Goal: Task Accomplishment & Management: Use online tool/utility

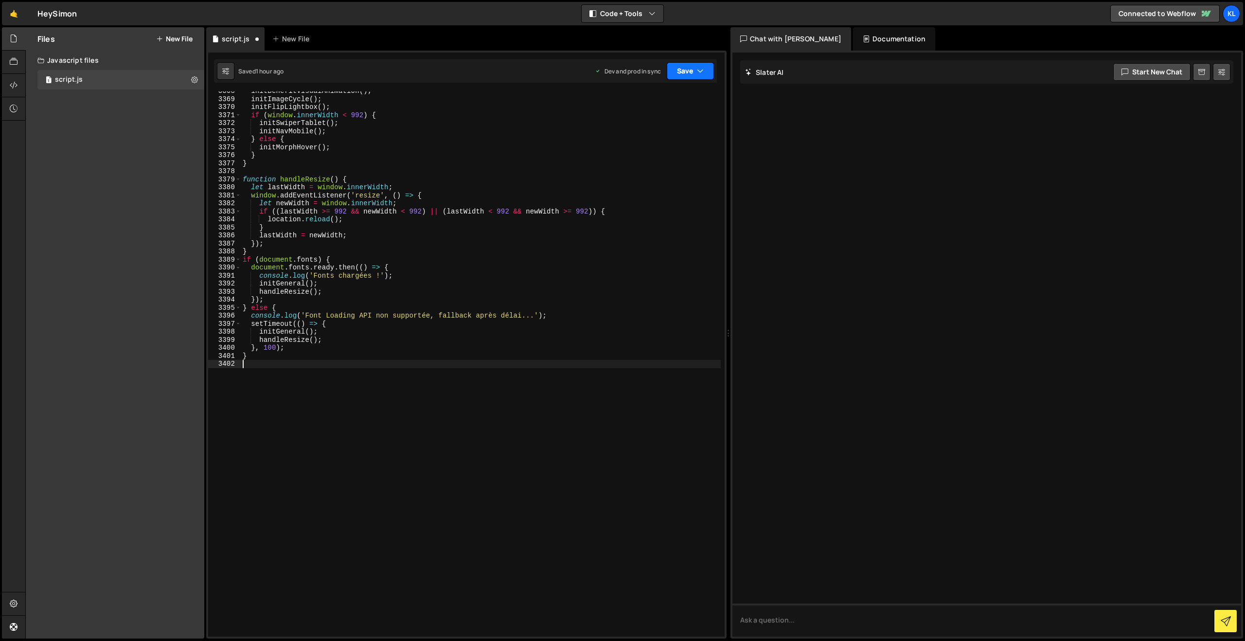
scroll to position [15387, 0]
click at [688, 68] on button "Save" at bounding box center [690, 71] width 47 height 18
click at [634, 135] on div "1 hour ago" at bounding box center [638, 137] width 29 height 8
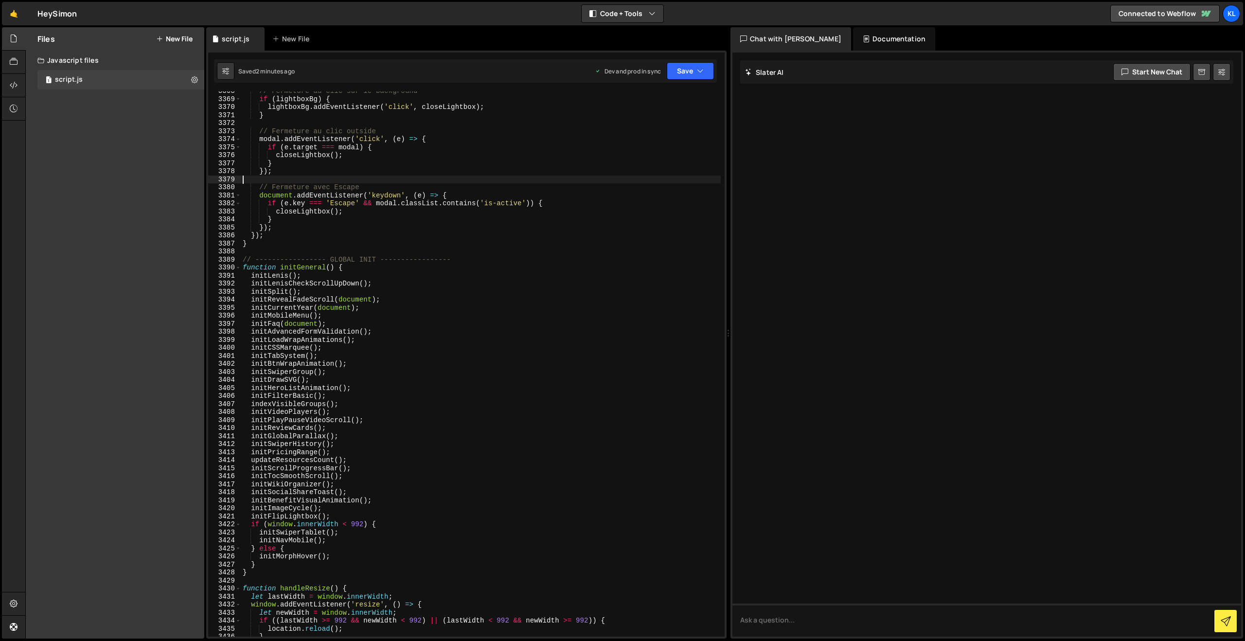
click at [478, 183] on div "// Fermeture au clic sur le background if ( lightboxBg ) { lightboxBg . addEven…" at bounding box center [481, 367] width 480 height 561
type textarea "}"
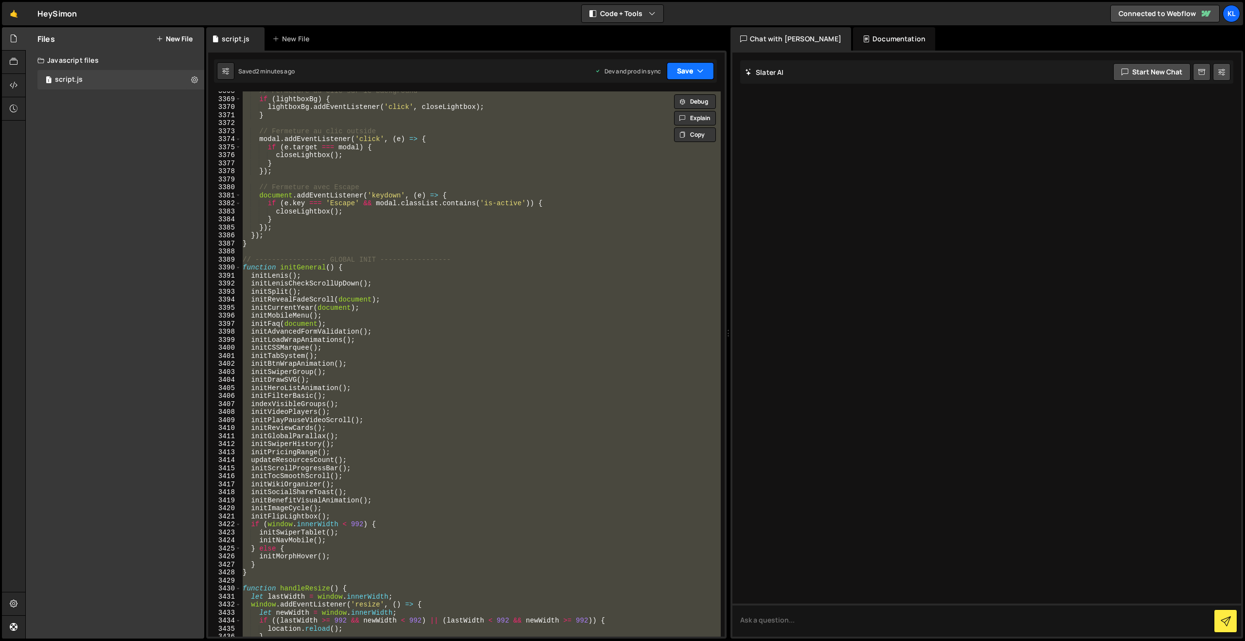
paste textarea
click at [700, 69] on icon "button" at bounding box center [700, 71] width 7 height 10
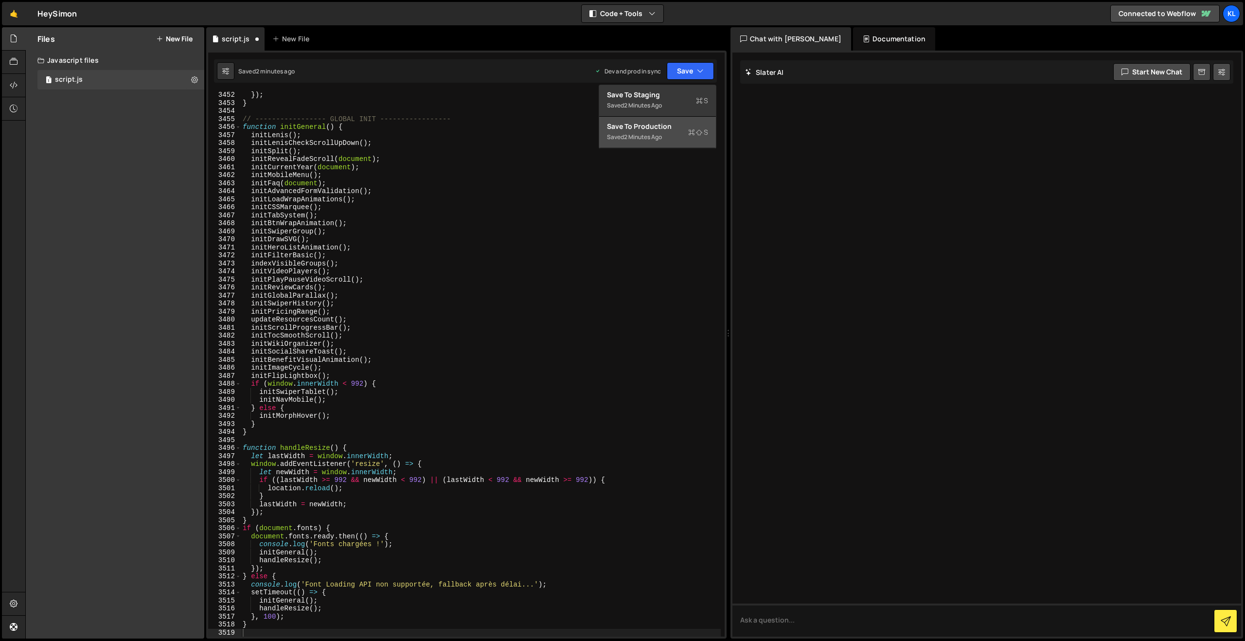
click at [641, 139] on div "2 minutes ago" at bounding box center [643, 137] width 38 height 8
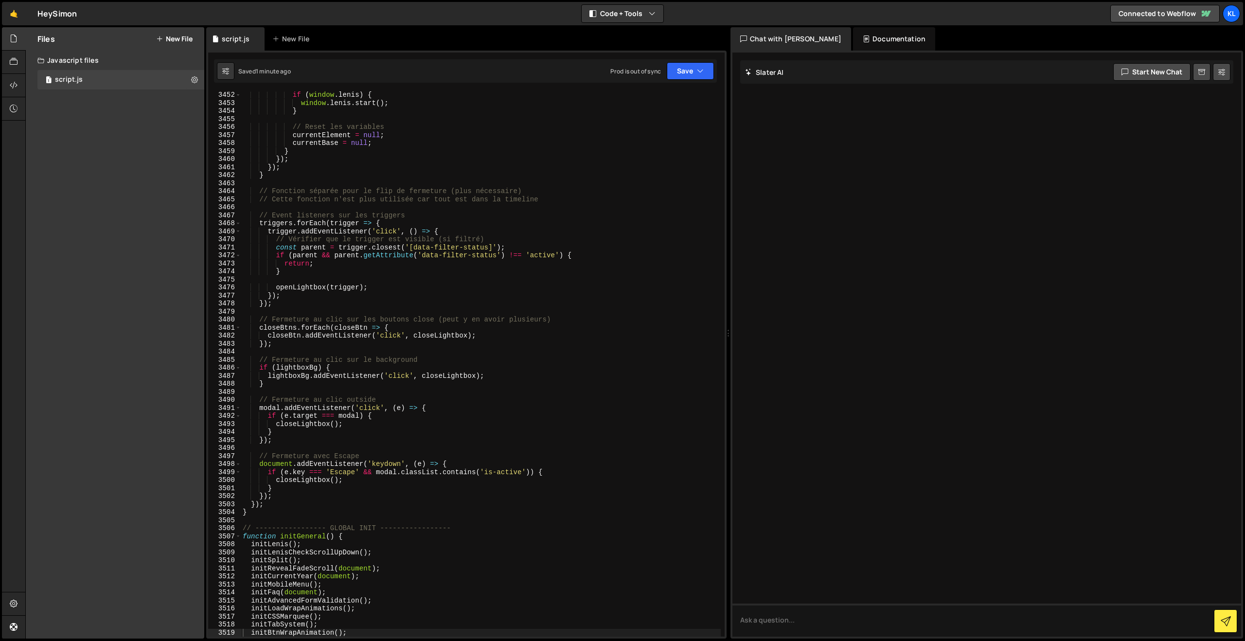
click at [459, 291] on div "if ( window . [PERSON_NAME] ) { window . [PERSON_NAME] . start ( ) ; } // Reset…" at bounding box center [481, 371] width 480 height 561
type textarea "}"
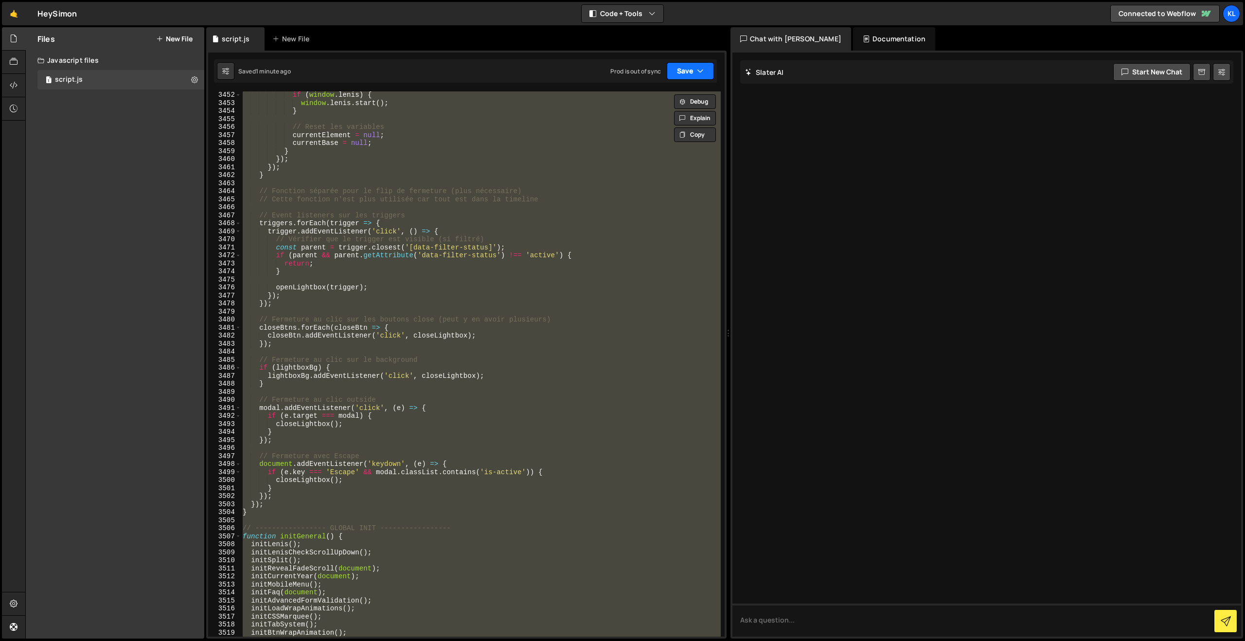
paste textarea
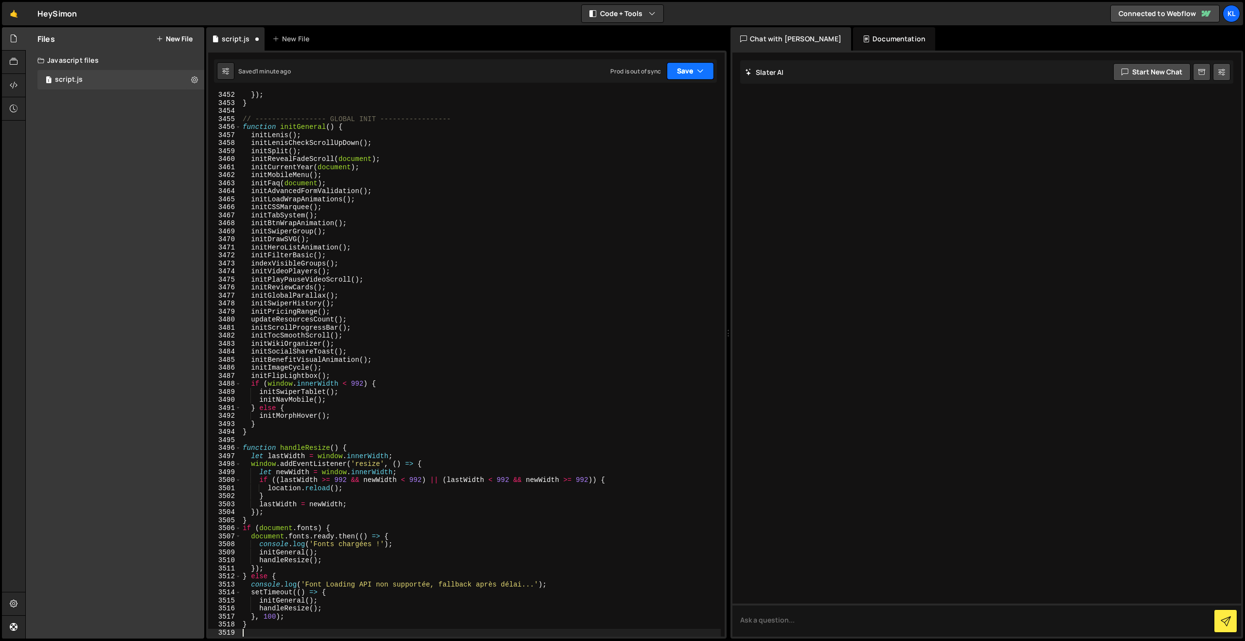
click at [681, 69] on button "Save" at bounding box center [690, 71] width 47 height 18
click at [653, 137] on div "3 minutes ago" at bounding box center [643, 137] width 38 height 8
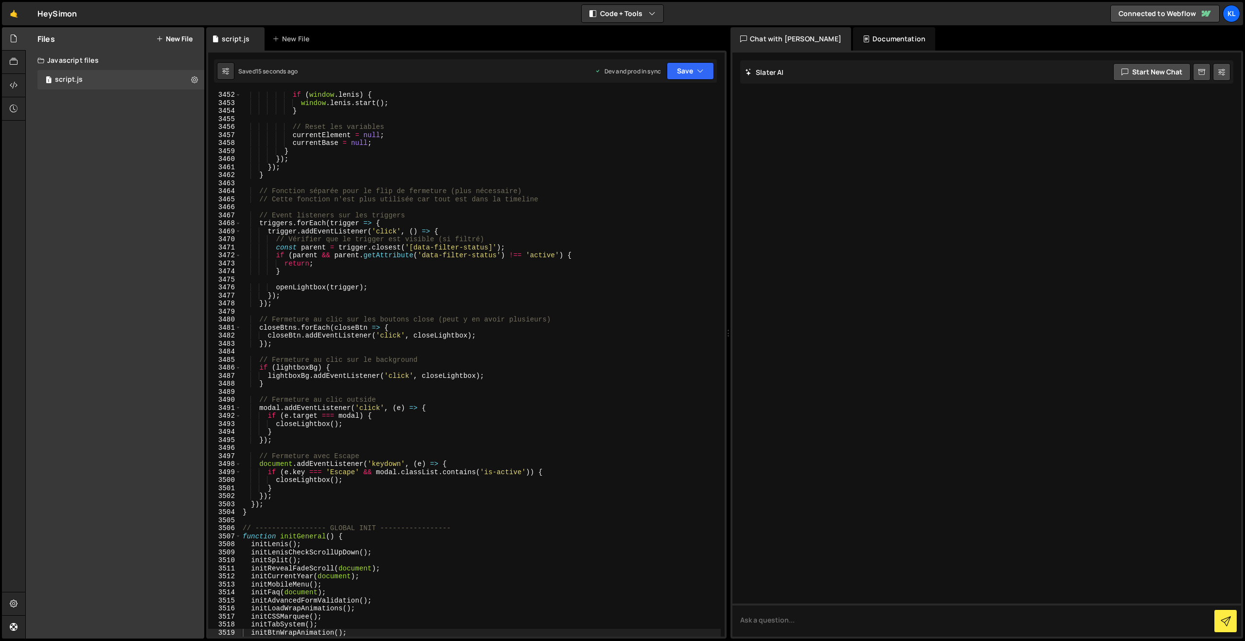
drag, startPoint x: 645, startPoint y: 207, endPoint x: 644, endPoint y: 177, distance: 29.7
click at [642, 205] on div "if ( window . [PERSON_NAME] ) { window . [PERSON_NAME] . start ( ) ; } // Reset…" at bounding box center [481, 371] width 480 height 561
type textarea "}"
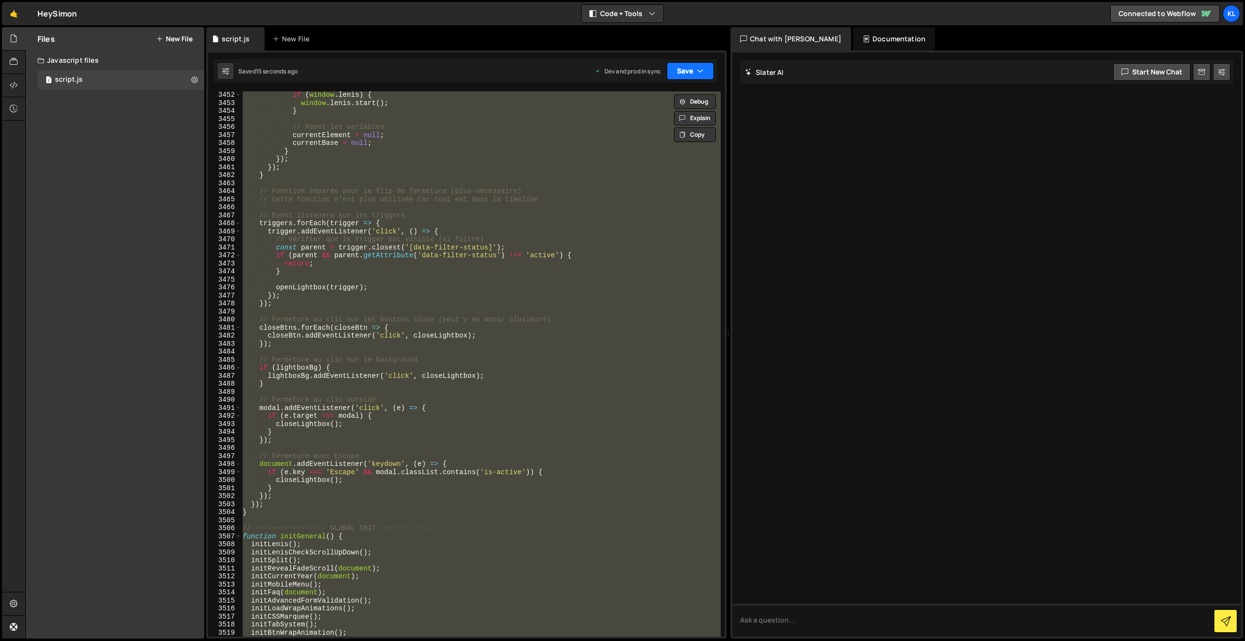
paste textarea
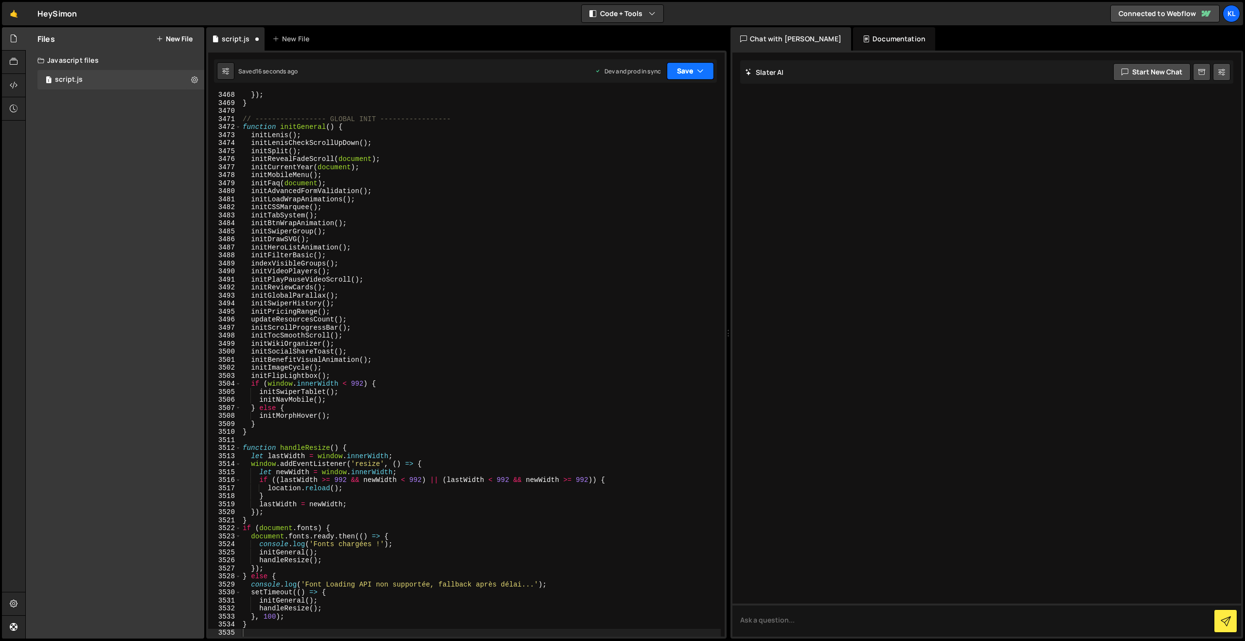
click at [685, 69] on button "Save" at bounding box center [690, 71] width 47 height 18
click at [649, 118] on button "Save to Production S Saved 11 seconds ago" at bounding box center [657, 133] width 117 height 32
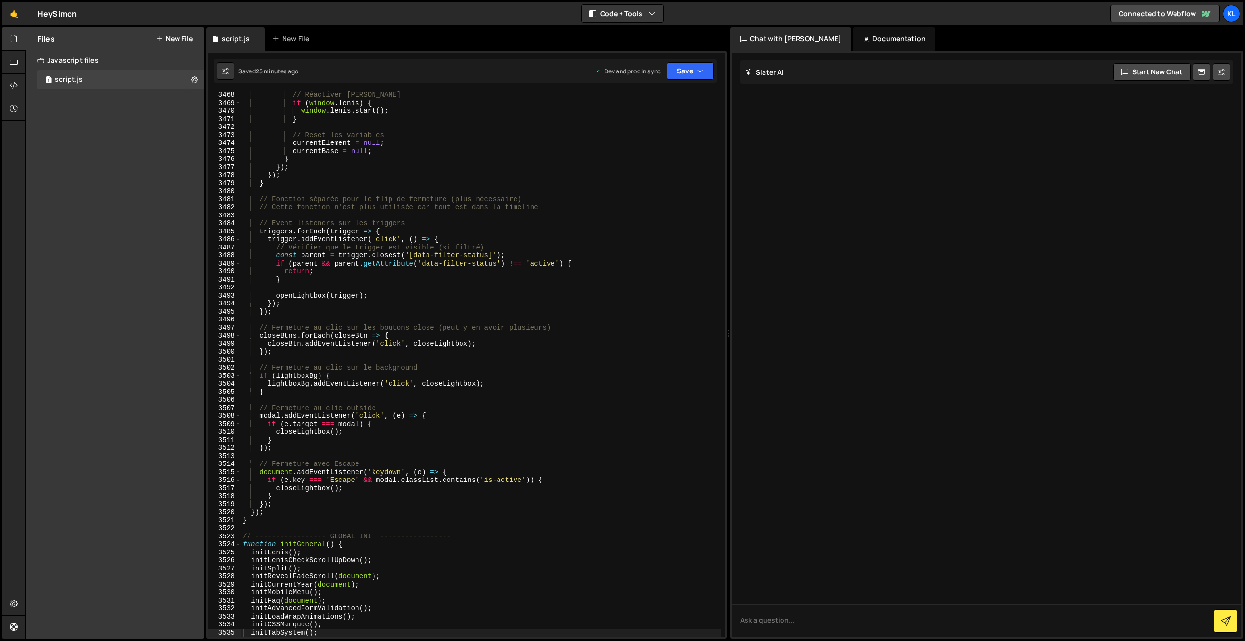
click at [429, 206] on div "// Réactiver [PERSON_NAME] if ( window . [PERSON_NAME] ) { window . [PERSON_NAM…" at bounding box center [481, 371] width 480 height 561
type textarea "}"
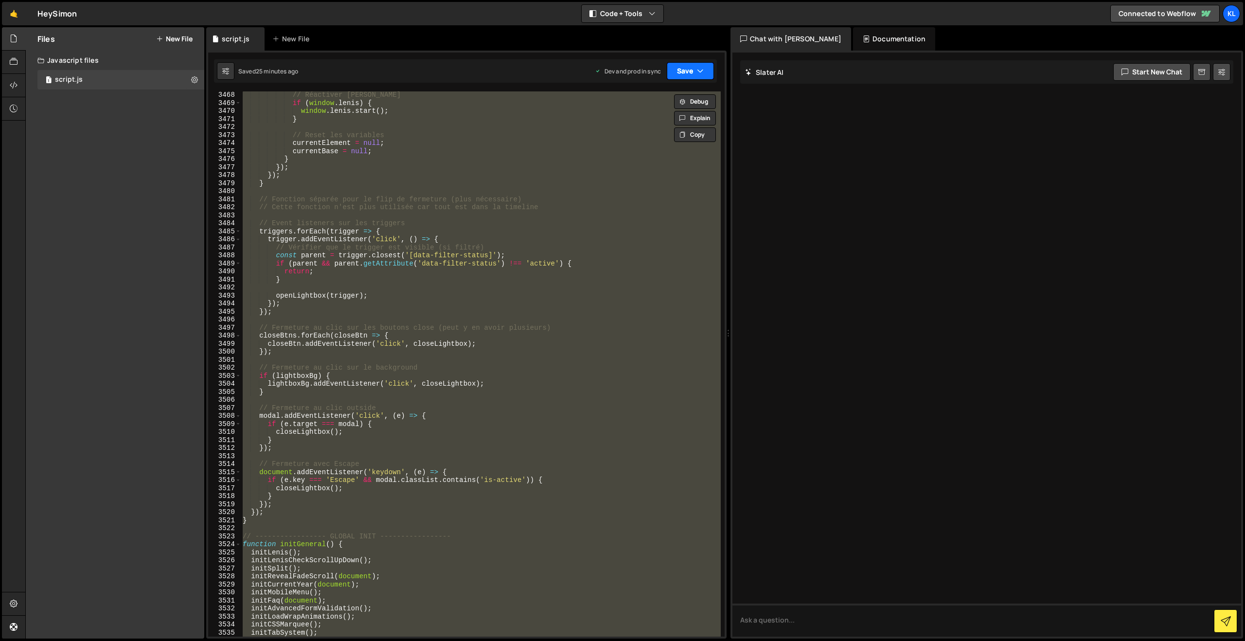
paste textarea
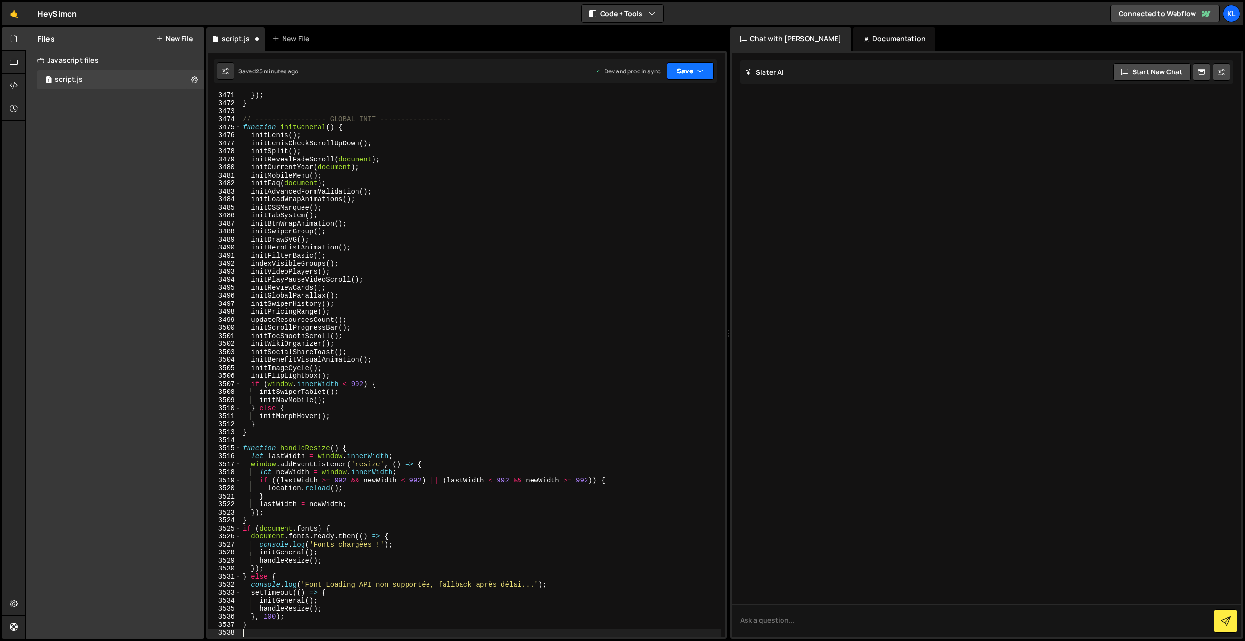
click at [690, 73] on button "Save" at bounding box center [690, 71] width 47 height 18
click at [644, 140] on div "25 minutes ago" at bounding box center [644, 137] width 41 height 8
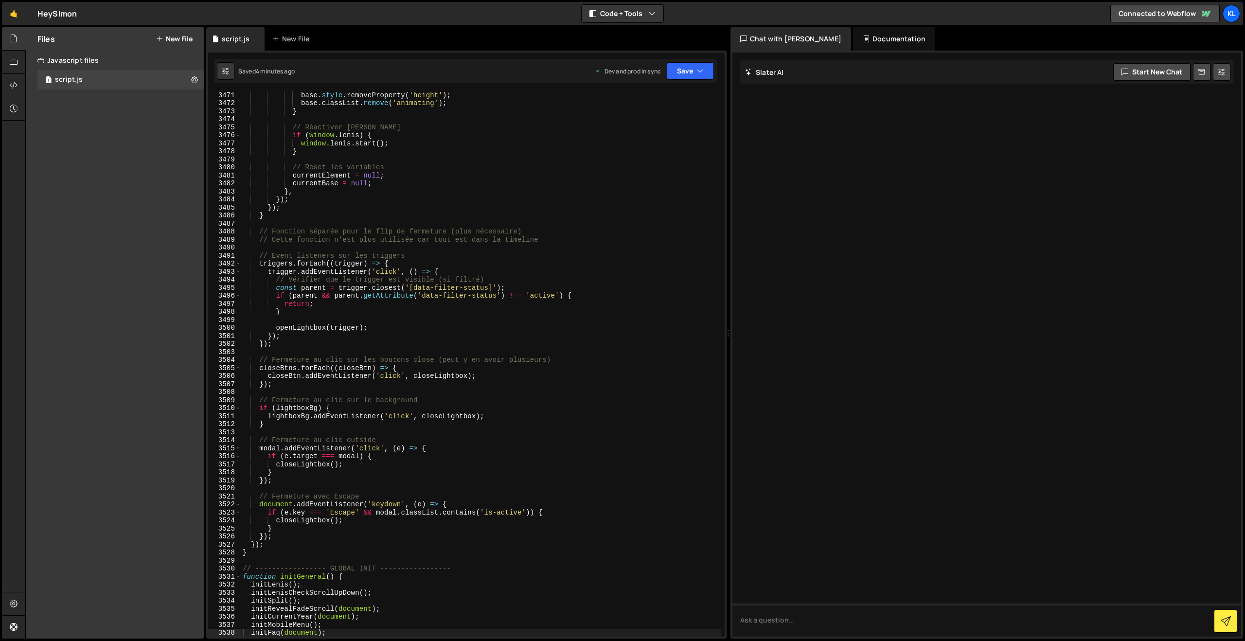
click at [474, 223] on div "base . style . removeProperty ( 'height' ) ; base . classList . remove ( 'anima…" at bounding box center [481, 371] width 480 height 561
type textarea "}"
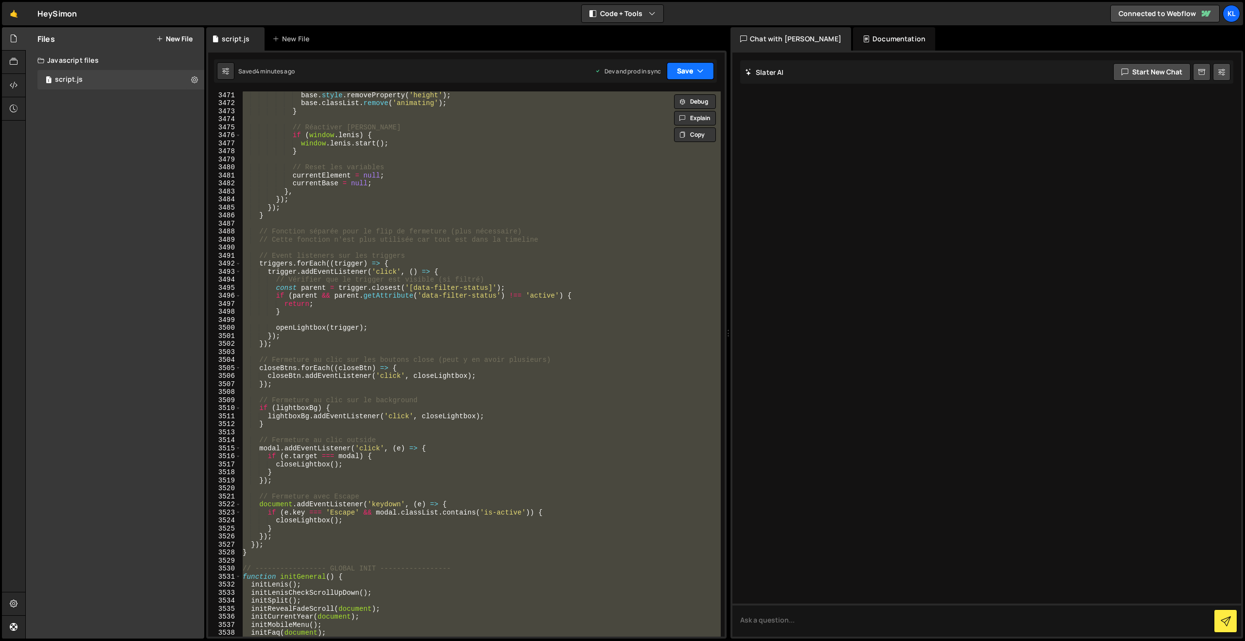
paste textarea
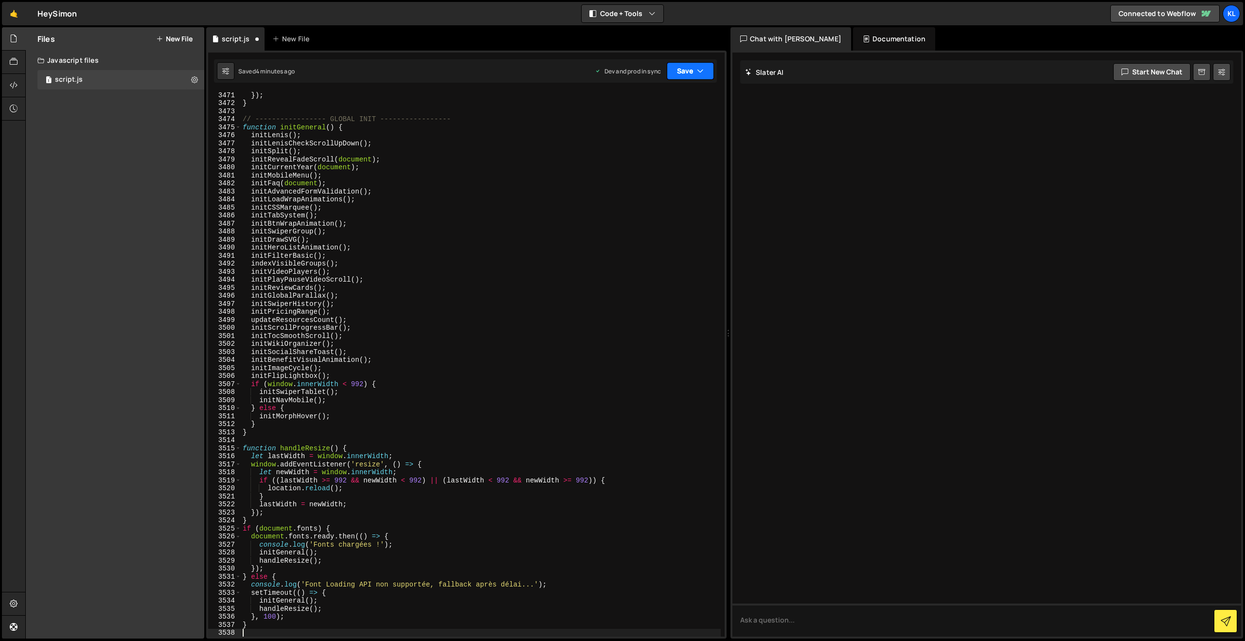
click at [678, 72] on button "Save" at bounding box center [690, 71] width 47 height 18
click at [640, 135] on div "4 minutes ago" at bounding box center [643, 137] width 38 height 8
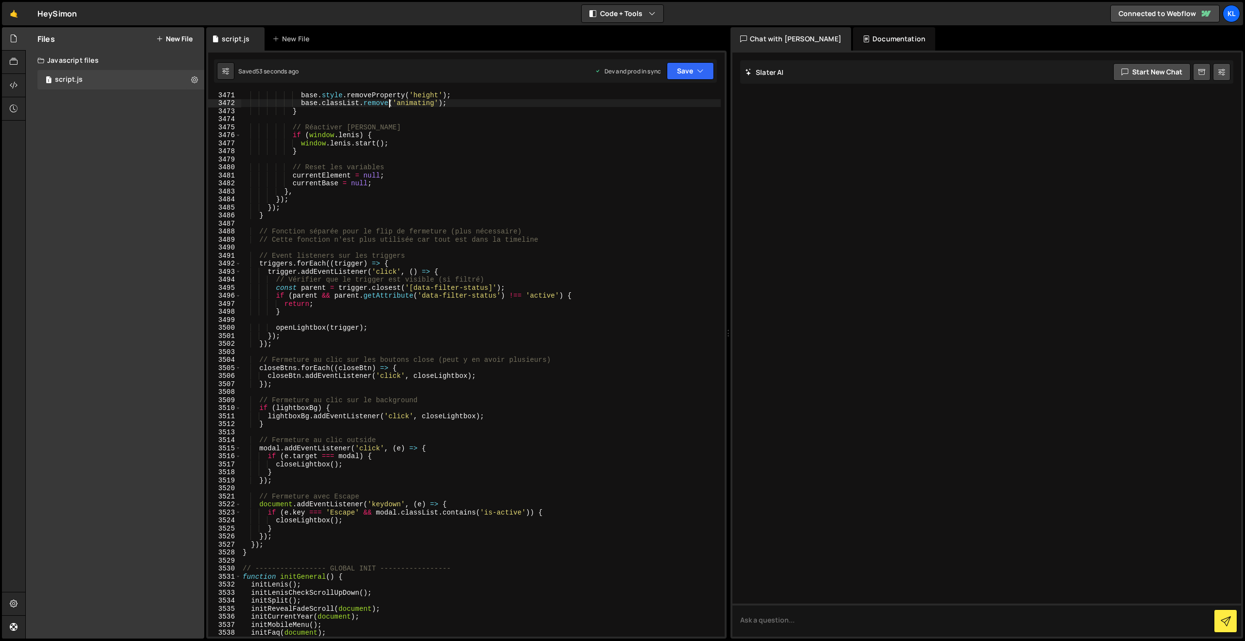
click at [387, 99] on div "base . style . removeProperty ( 'height' ) ; base . classList . remove ( 'anima…" at bounding box center [481, 371] width 480 height 561
type textarea "}"
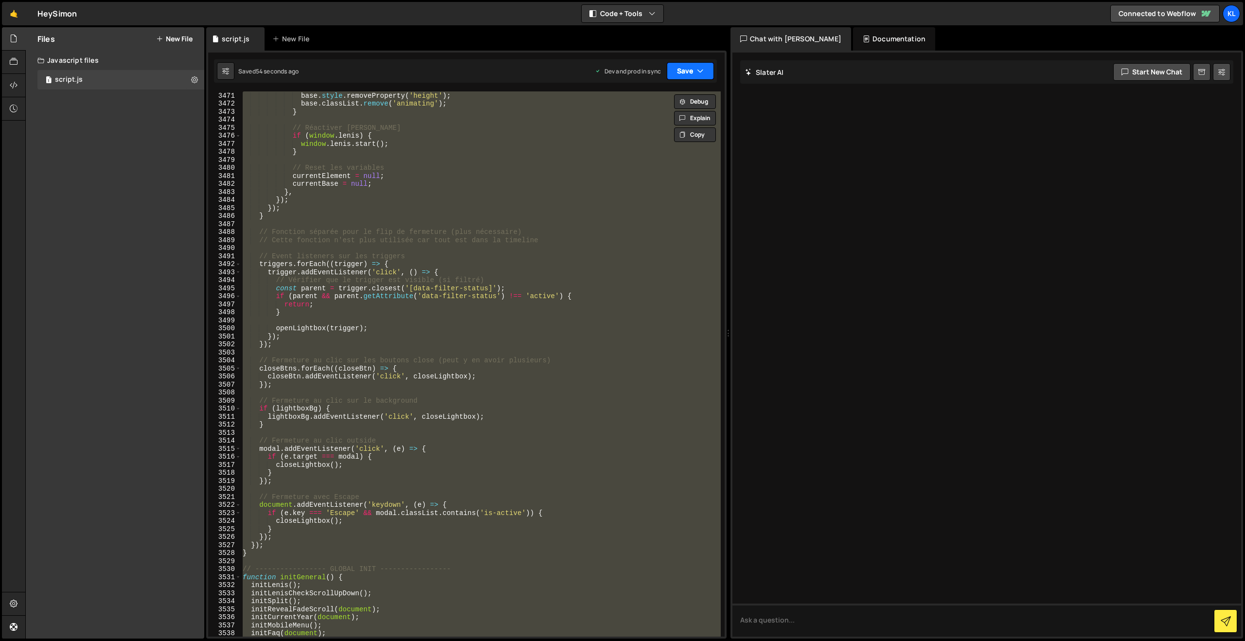
paste textarea
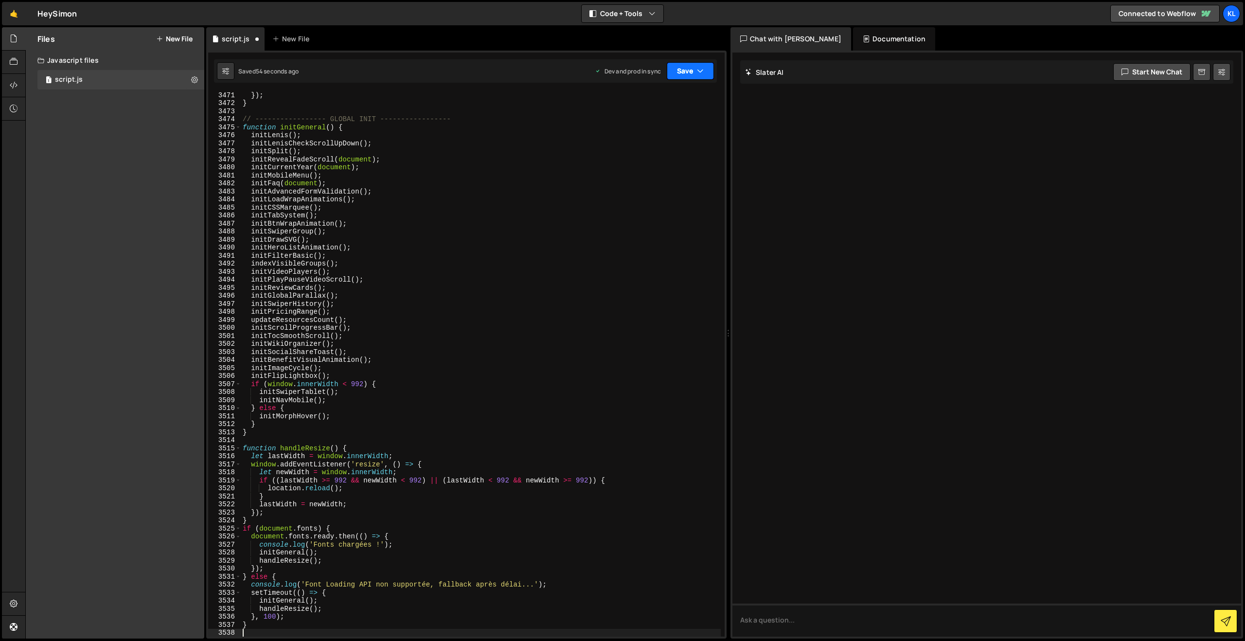
click at [687, 73] on button "Save" at bounding box center [690, 71] width 47 height 18
click at [636, 132] on div "Saved 53 seconds ago" at bounding box center [657, 137] width 101 height 12
